Goal: Transaction & Acquisition: Purchase product/service

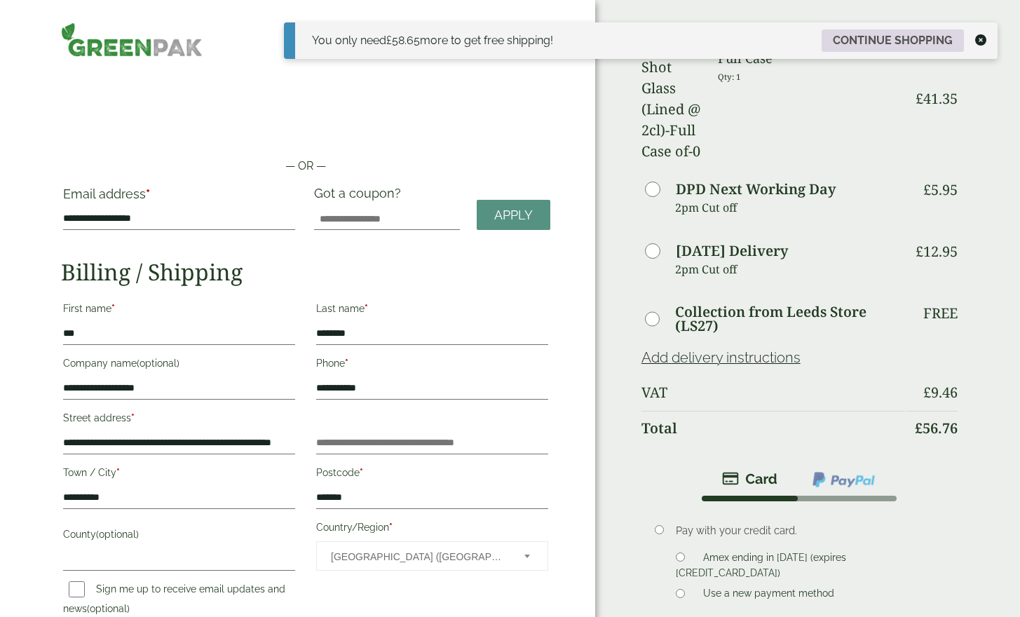
click at [940, 35] on link "Continue shopping" at bounding box center [892, 40] width 142 height 22
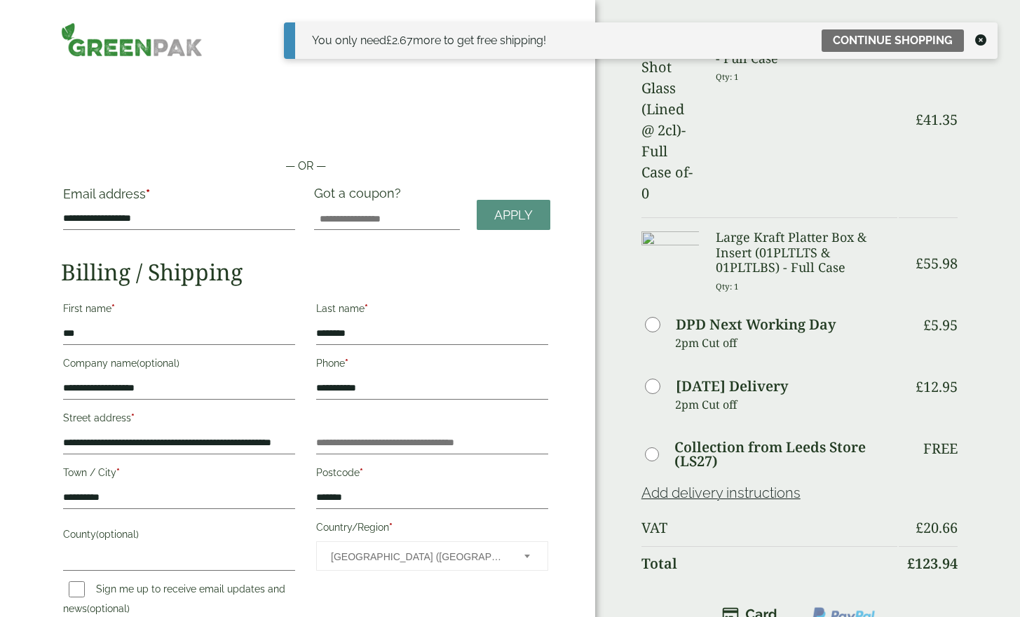
click at [78, 39] on img at bounding box center [132, 39] width 142 height 34
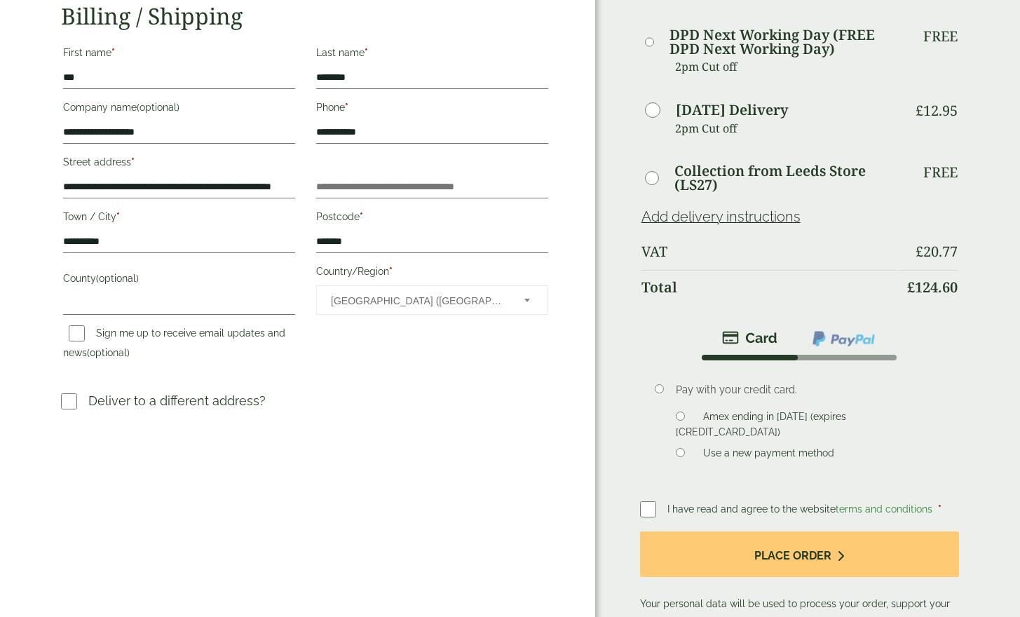
scroll to position [280, 0]
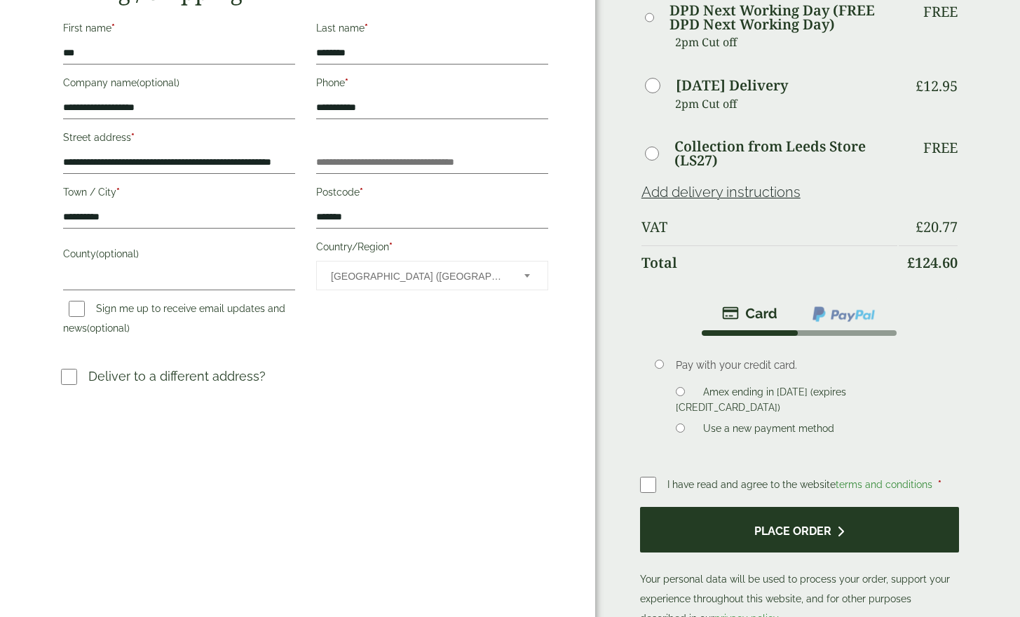
click at [676, 526] on button "Place order" at bounding box center [799, 530] width 319 height 46
